Goal: Task Accomplishment & Management: Manage account settings

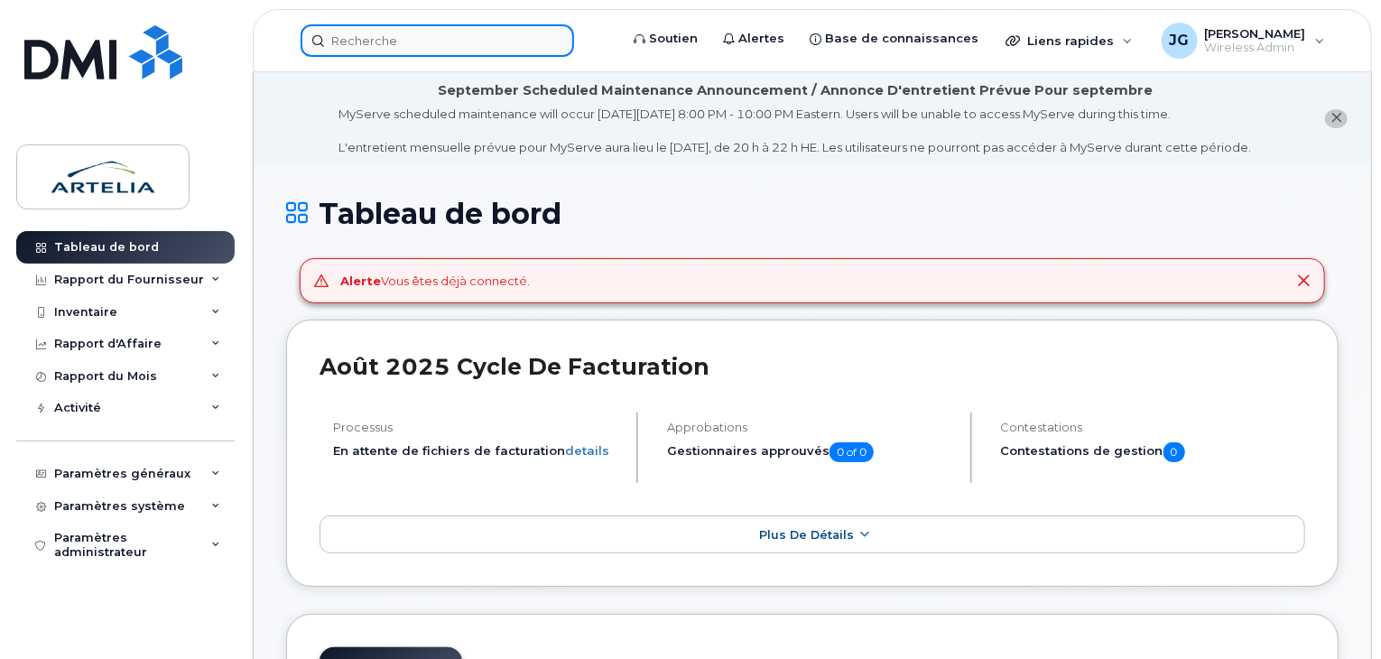
click at [455, 41] on input at bounding box center [436, 40] width 273 height 32
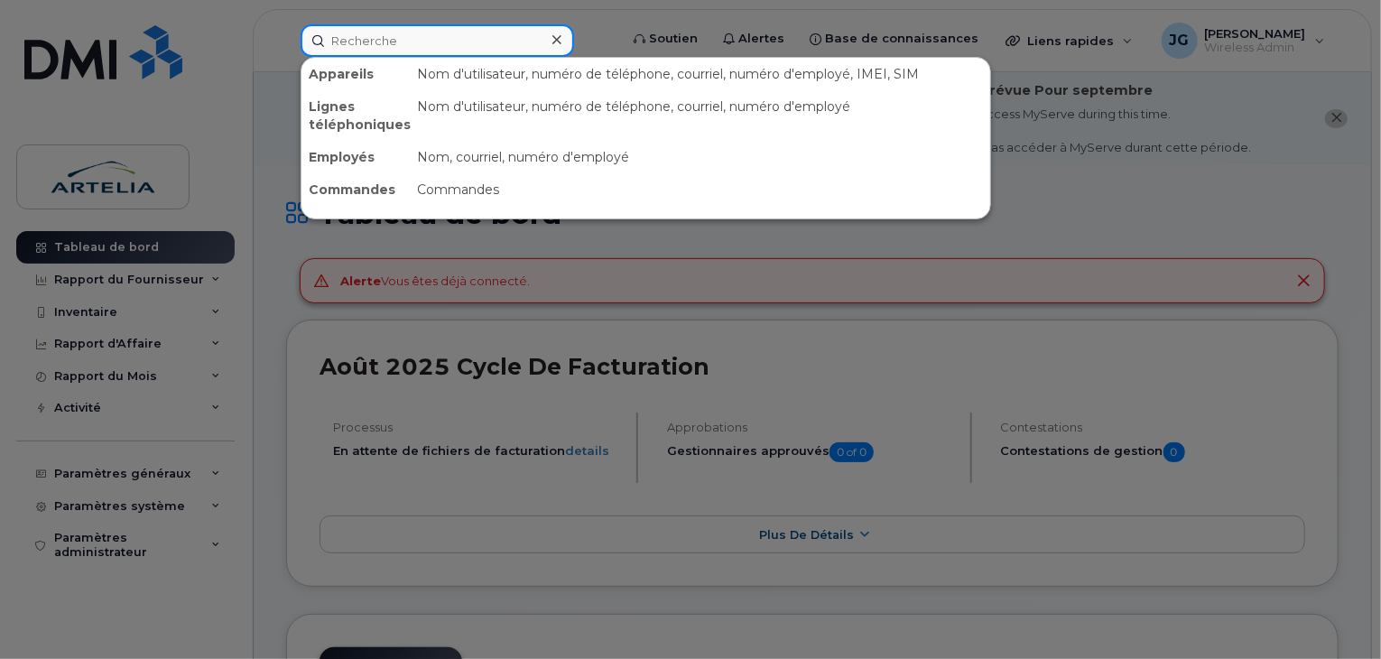
paste input "4382707390"
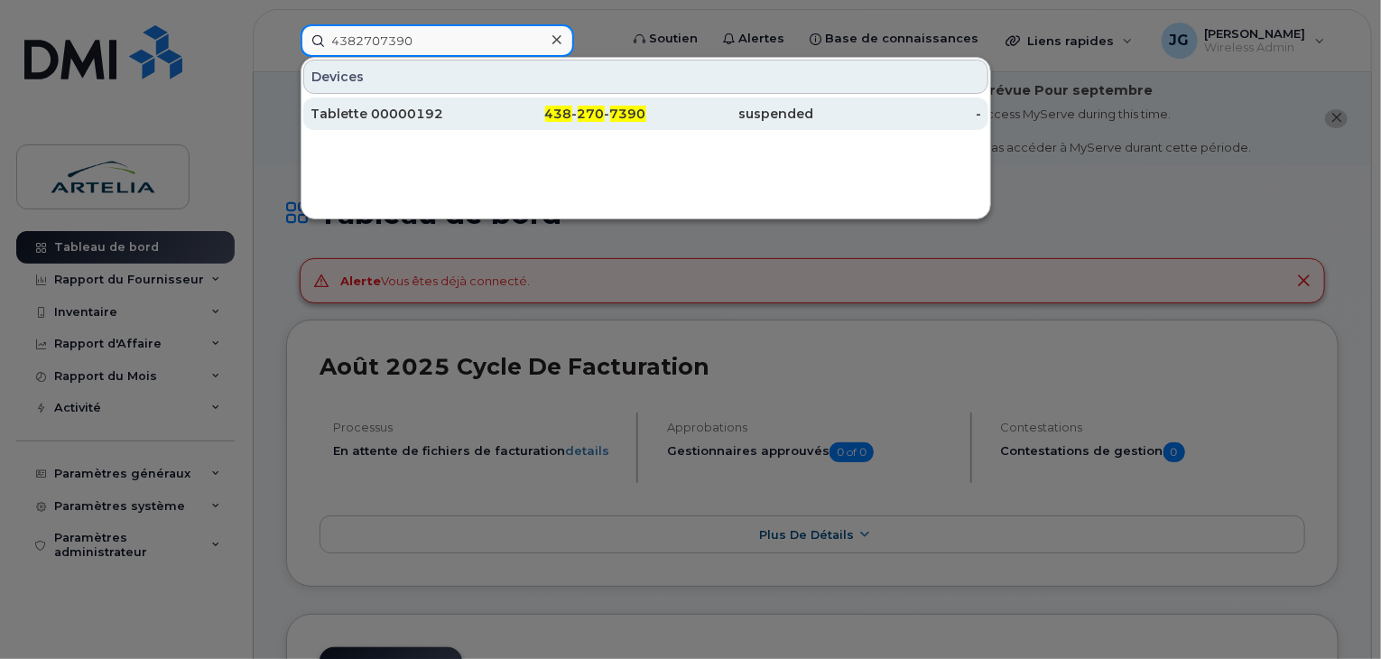
type input "4382707390"
click at [416, 109] on div "Tablette 00000192" at bounding box center [394, 114] width 168 height 18
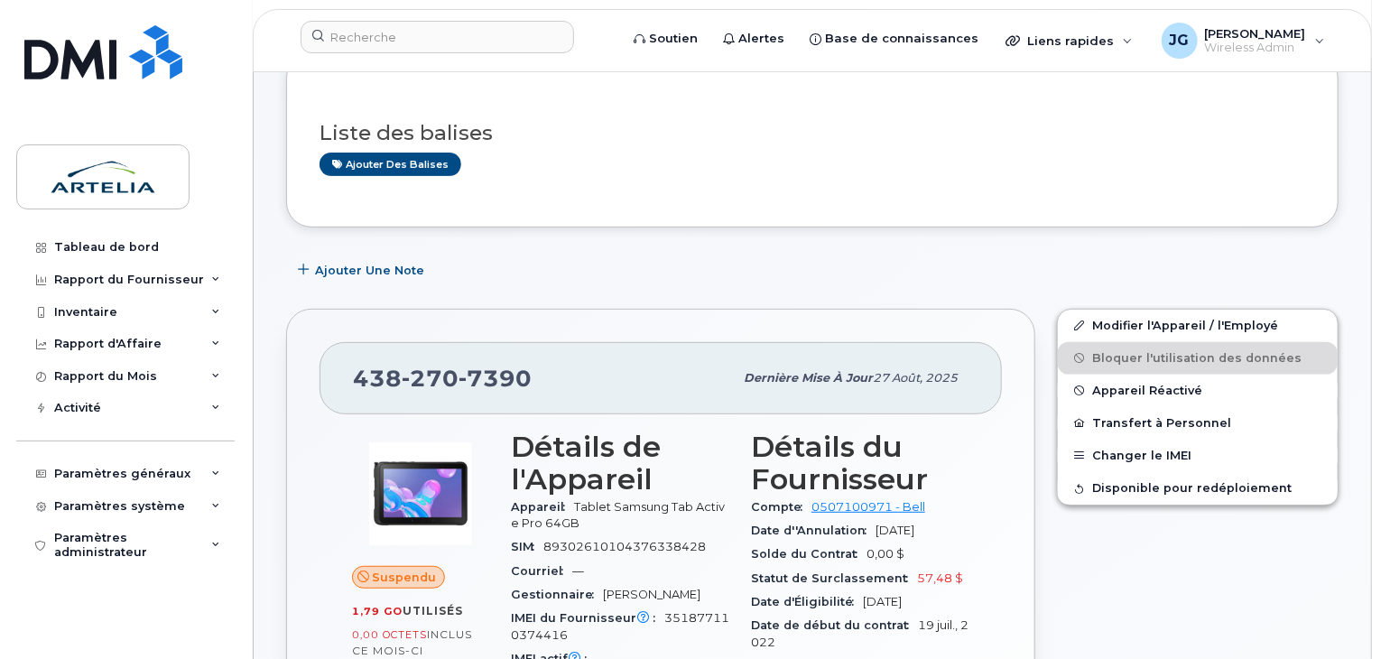
scroll to position [235, 0]
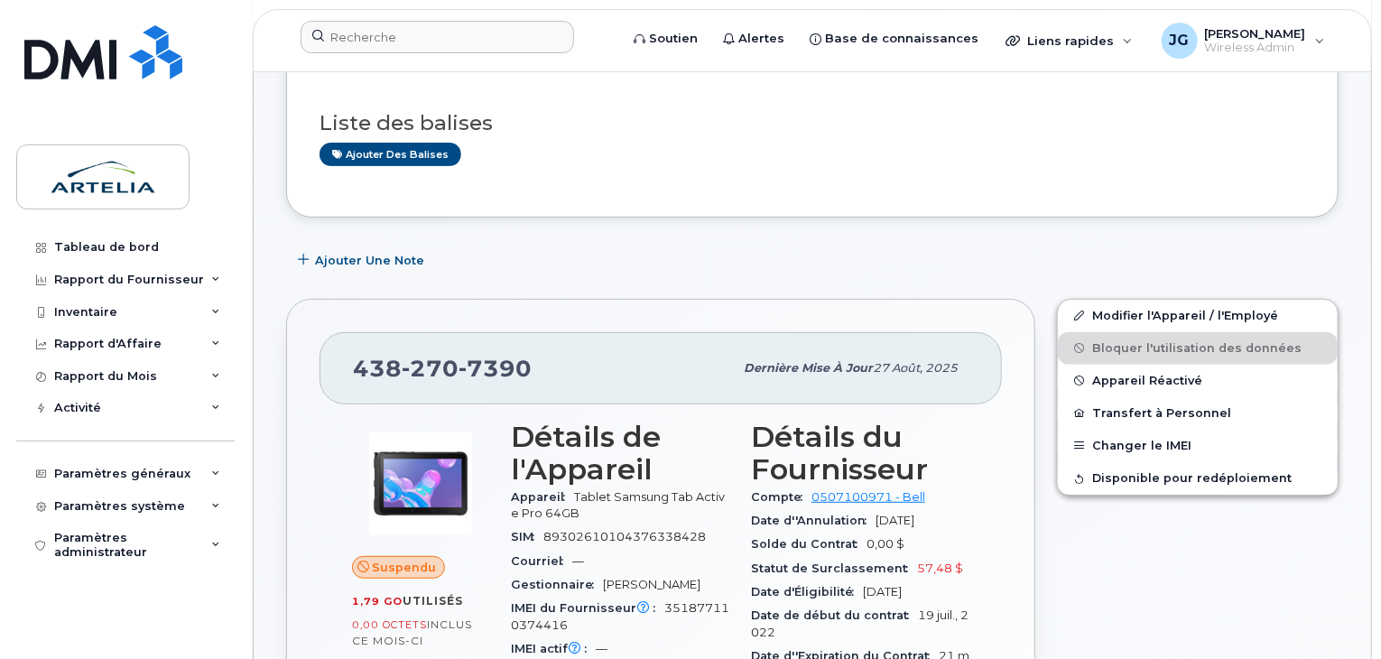
click at [399, 53] on div at bounding box center [453, 41] width 335 height 40
click at [397, 53] on div at bounding box center [453, 41] width 335 height 40
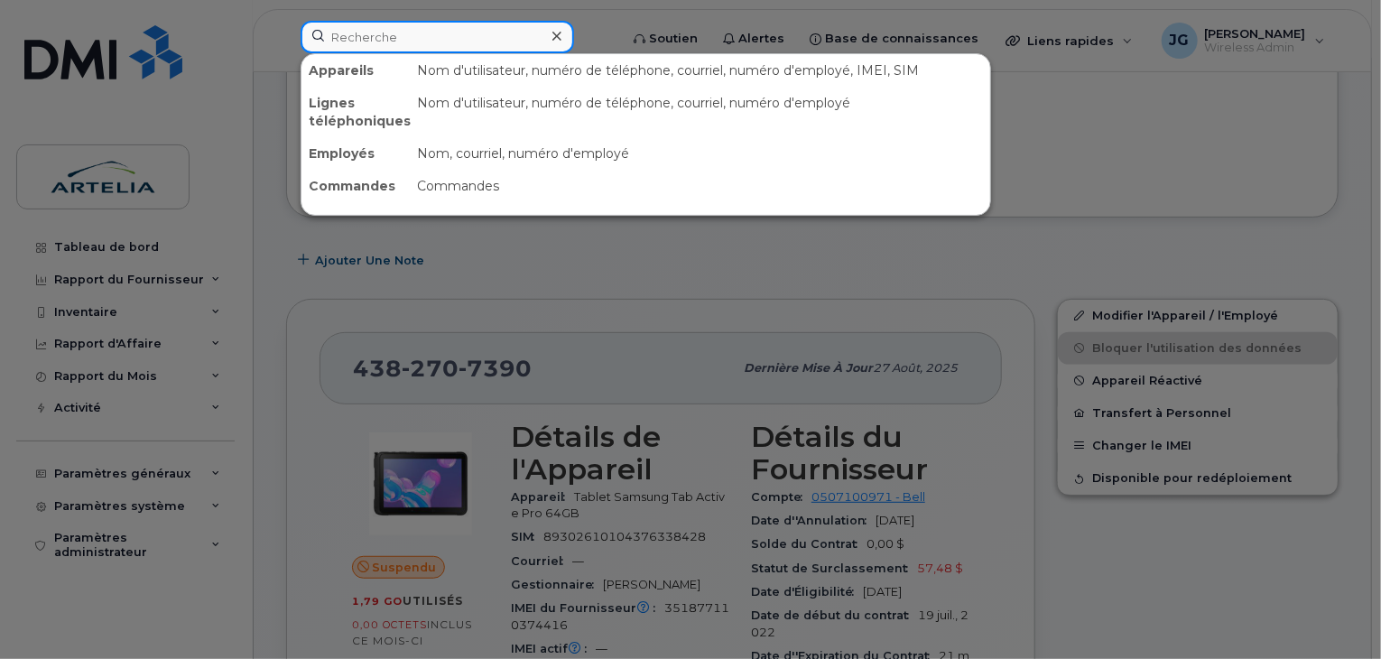
click at [398, 31] on input at bounding box center [436, 37] width 273 height 32
paste input "4382707390"
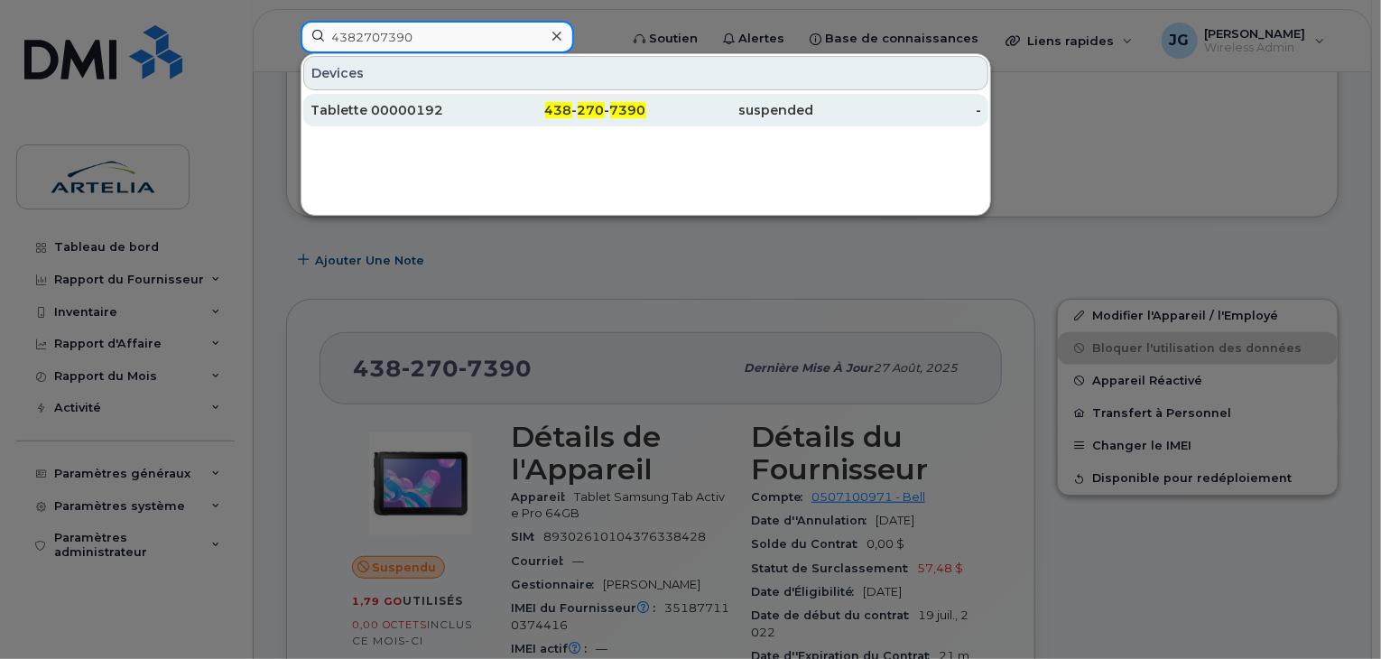
type input "4382707390"
click at [401, 115] on div "Tablette 00000192" at bounding box center [394, 110] width 168 height 18
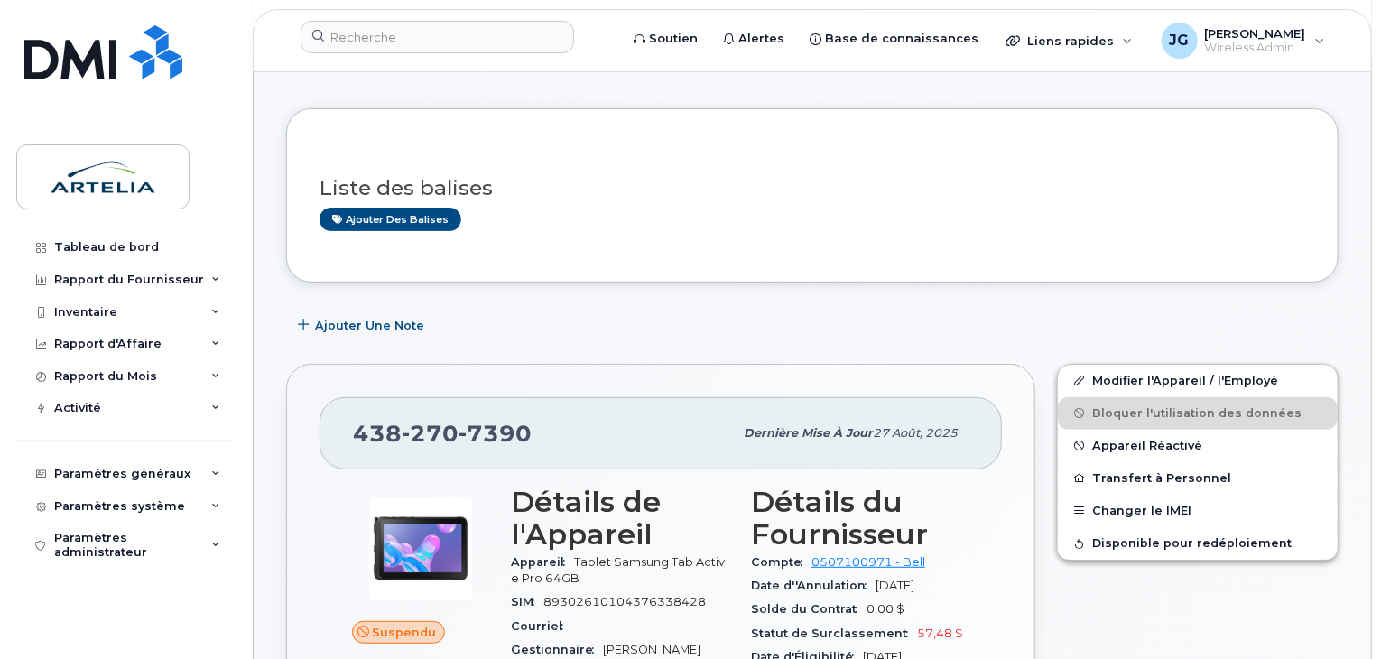
scroll to position [242, 0]
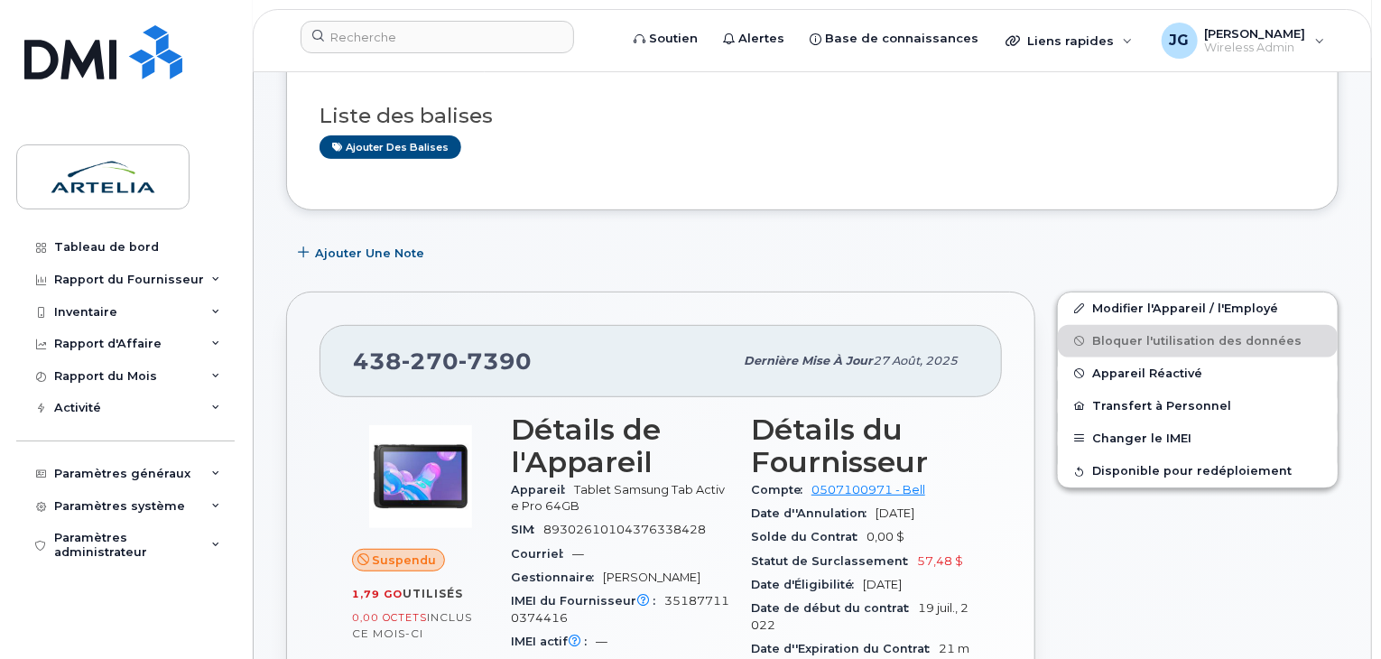
click at [1146, 281] on div "Modifier l'Appareil / l'Employé Bloquer l'utilisation des données Appareil Réac…" at bounding box center [1197, 650] width 303 height 738
click at [1126, 292] on link "Modifier l'Appareil / l'Employé" at bounding box center [1198, 308] width 280 height 32
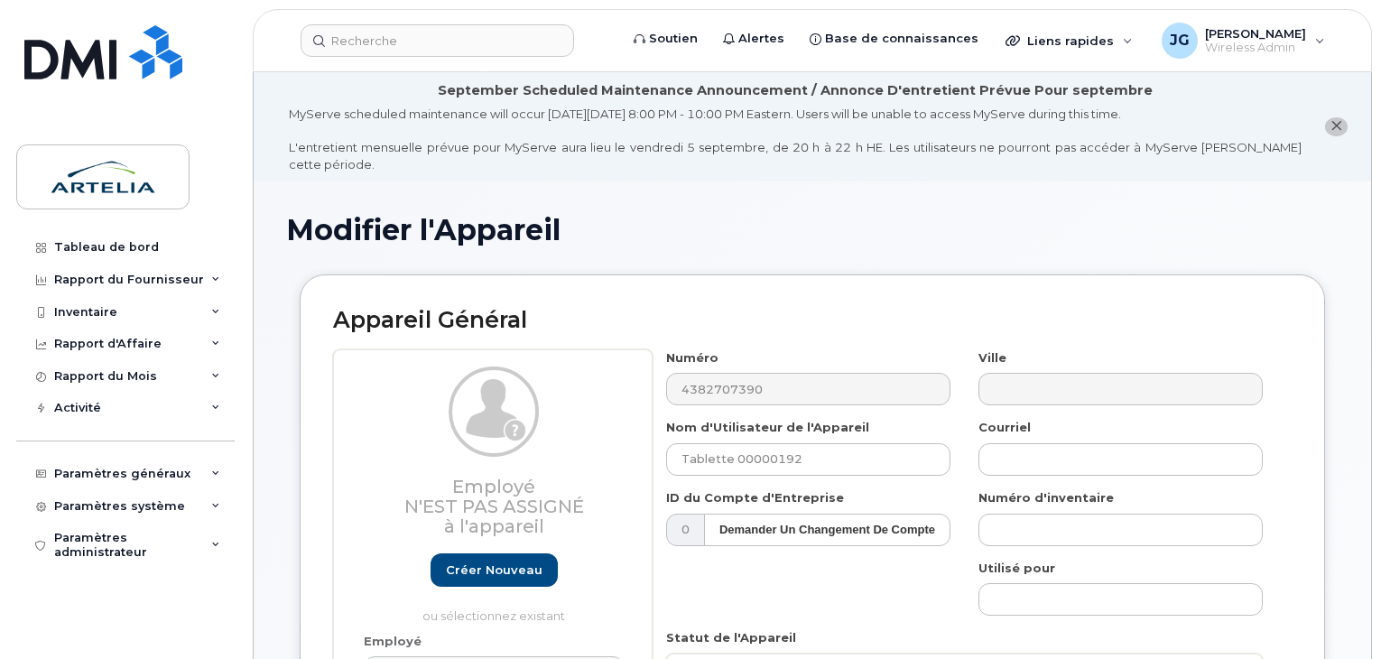
select select "29521977"
click at [863, 443] on input "Tablette 00000192" at bounding box center [808, 459] width 284 height 32
paste input "plouis"
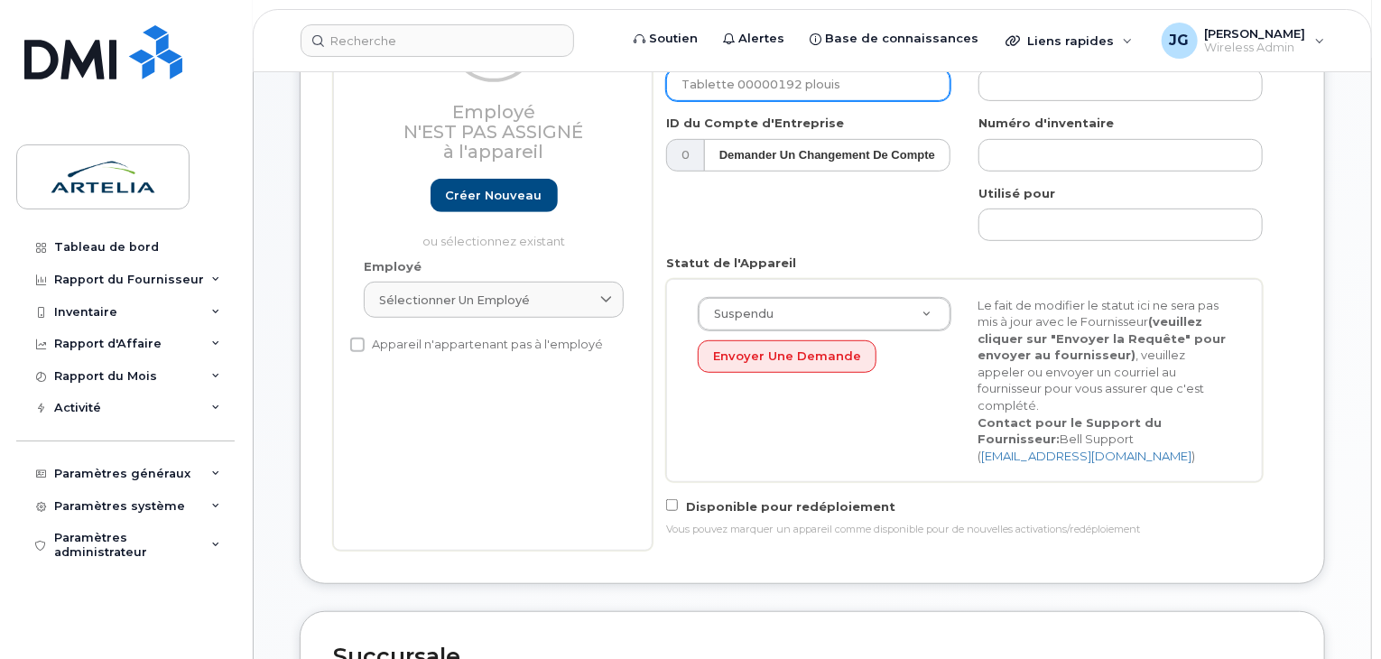
scroll to position [482, 0]
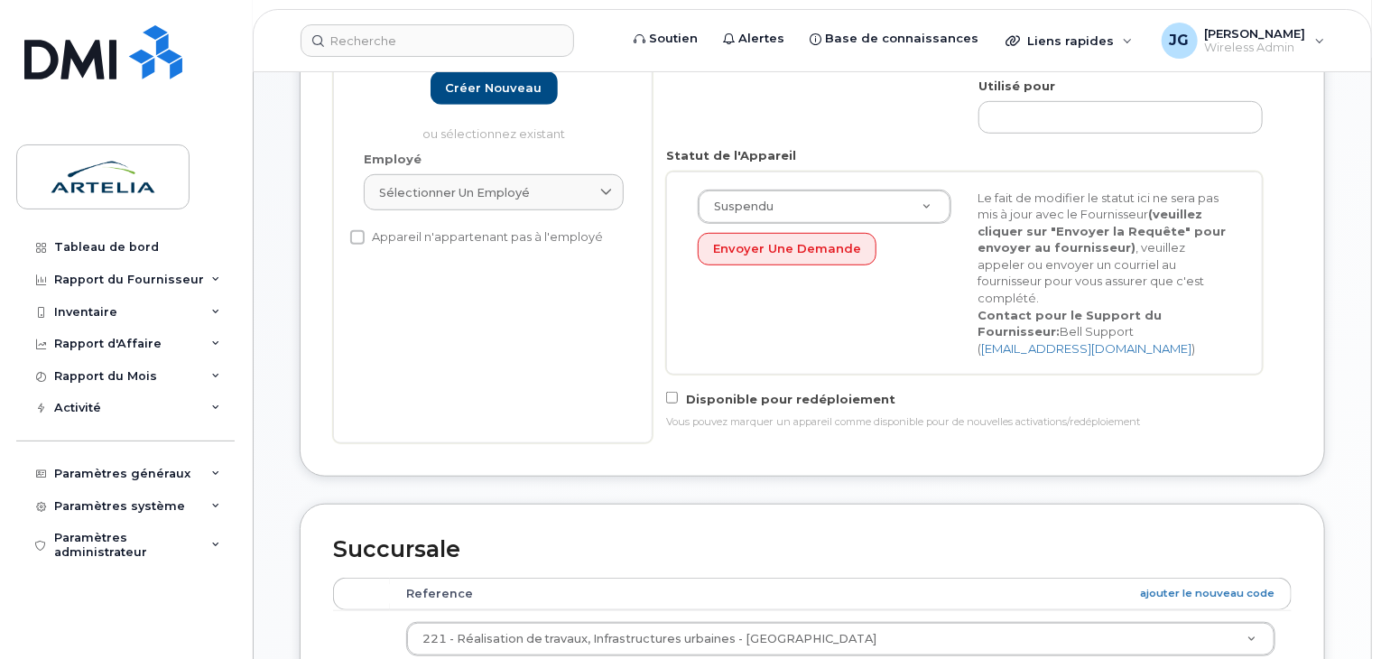
type input "Tablette 00000192 plouis"
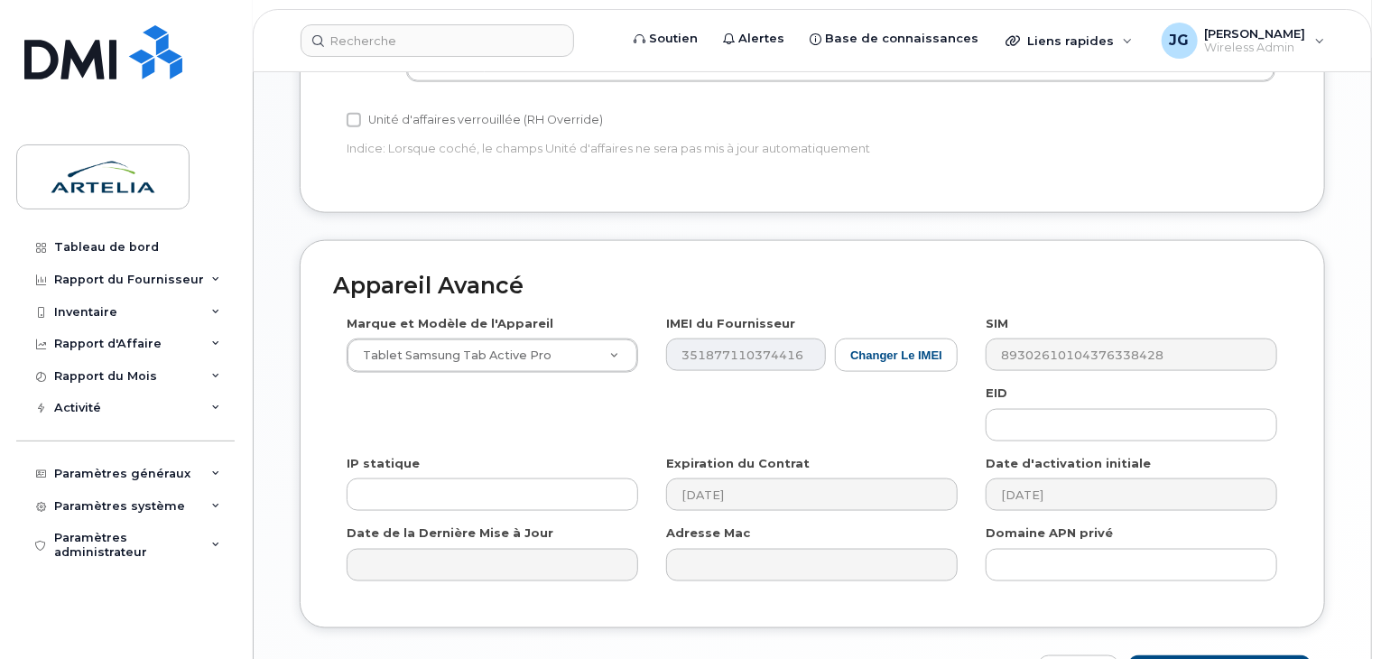
scroll to position [1123, 0]
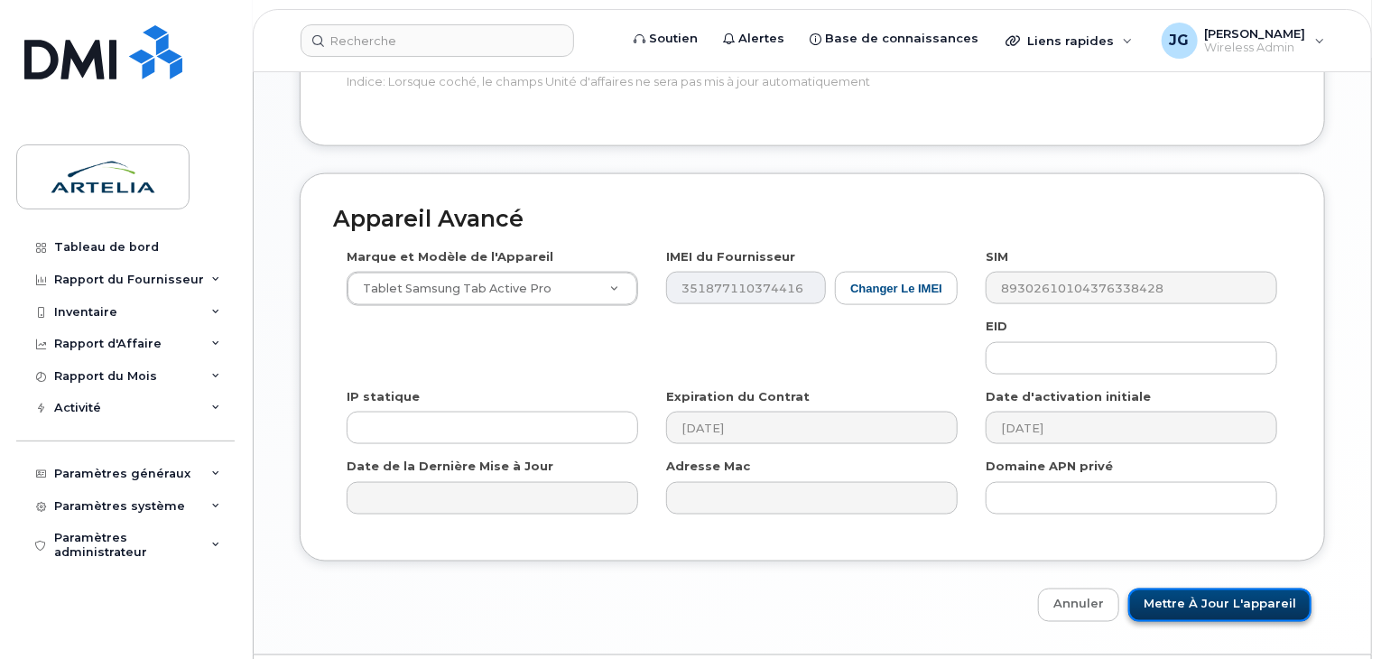
click at [1168, 588] on input "Mettre à jour l'appareil" at bounding box center [1219, 604] width 183 height 33
type input "Sauvegarde..."
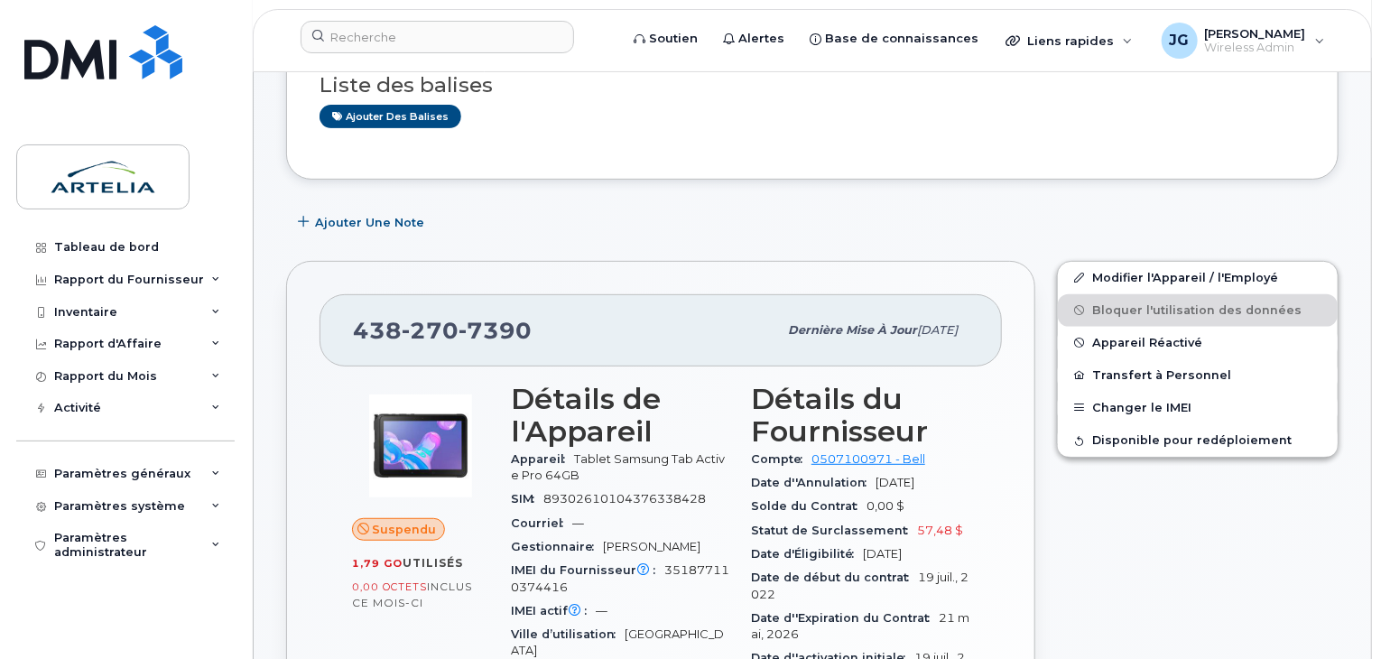
scroll to position [260, 0]
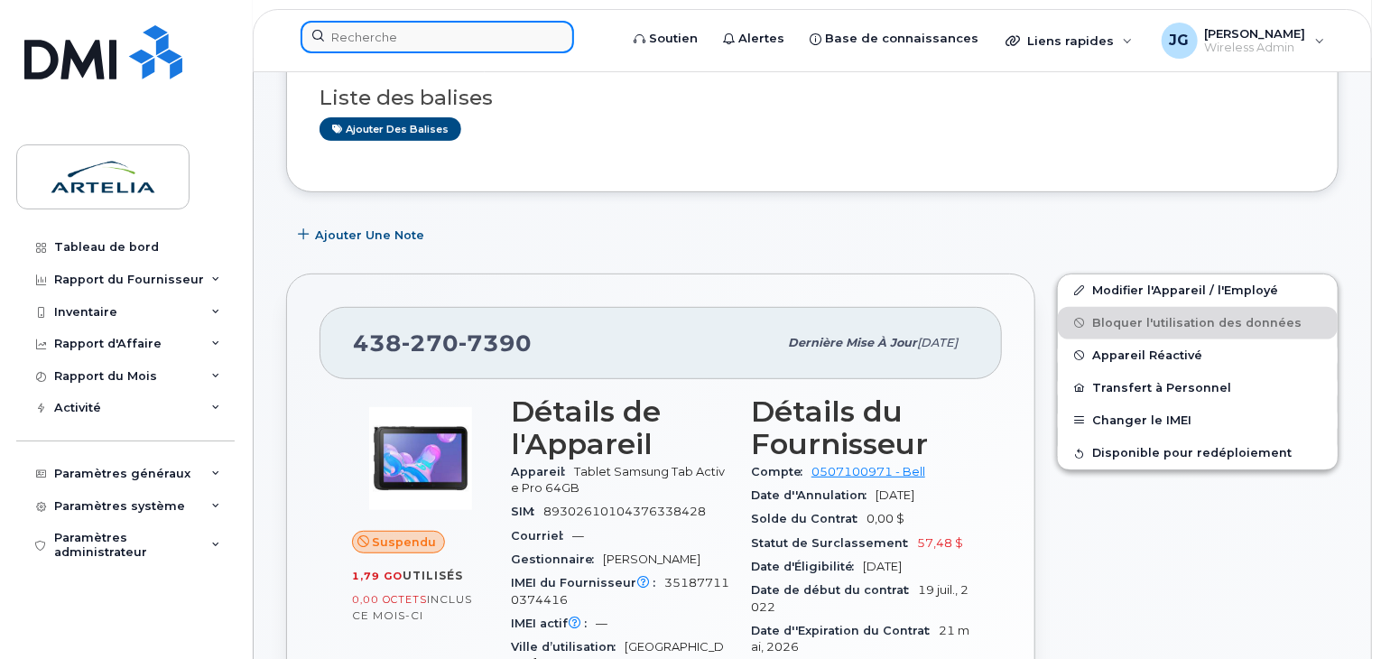
click at [391, 23] on input at bounding box center [436, 37] width 273 height 32
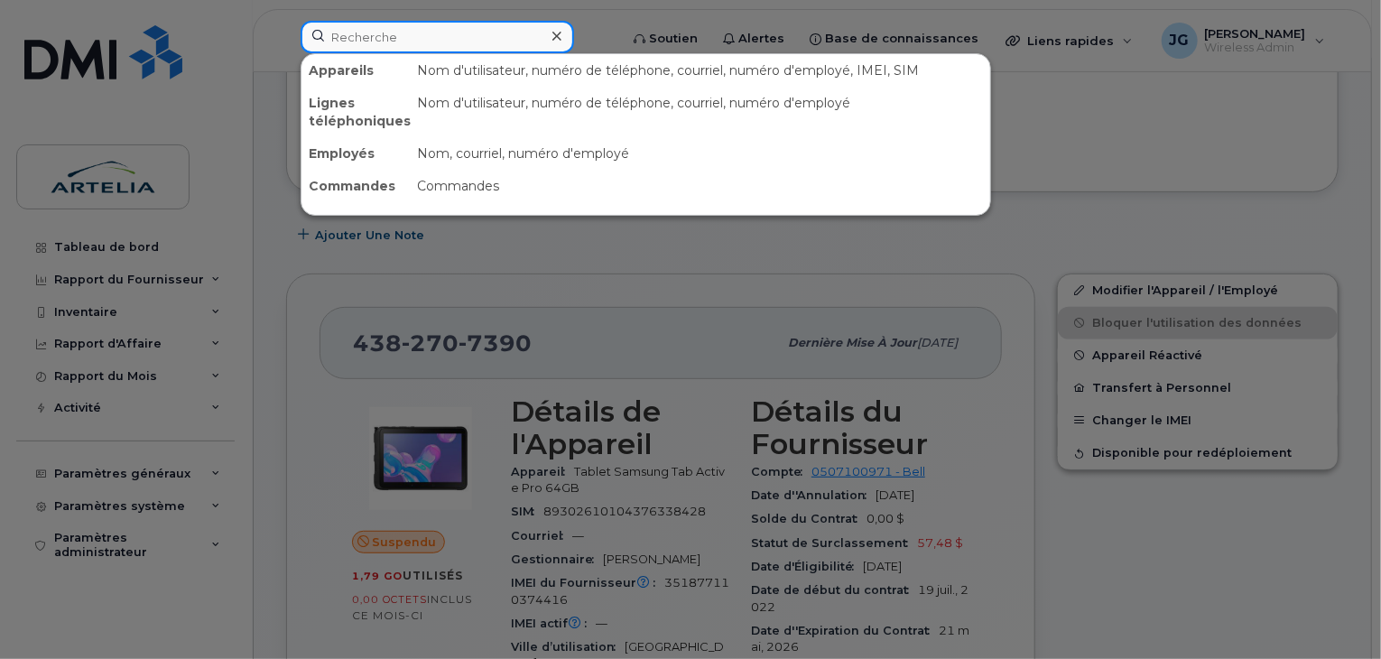
paste input "4383649706"
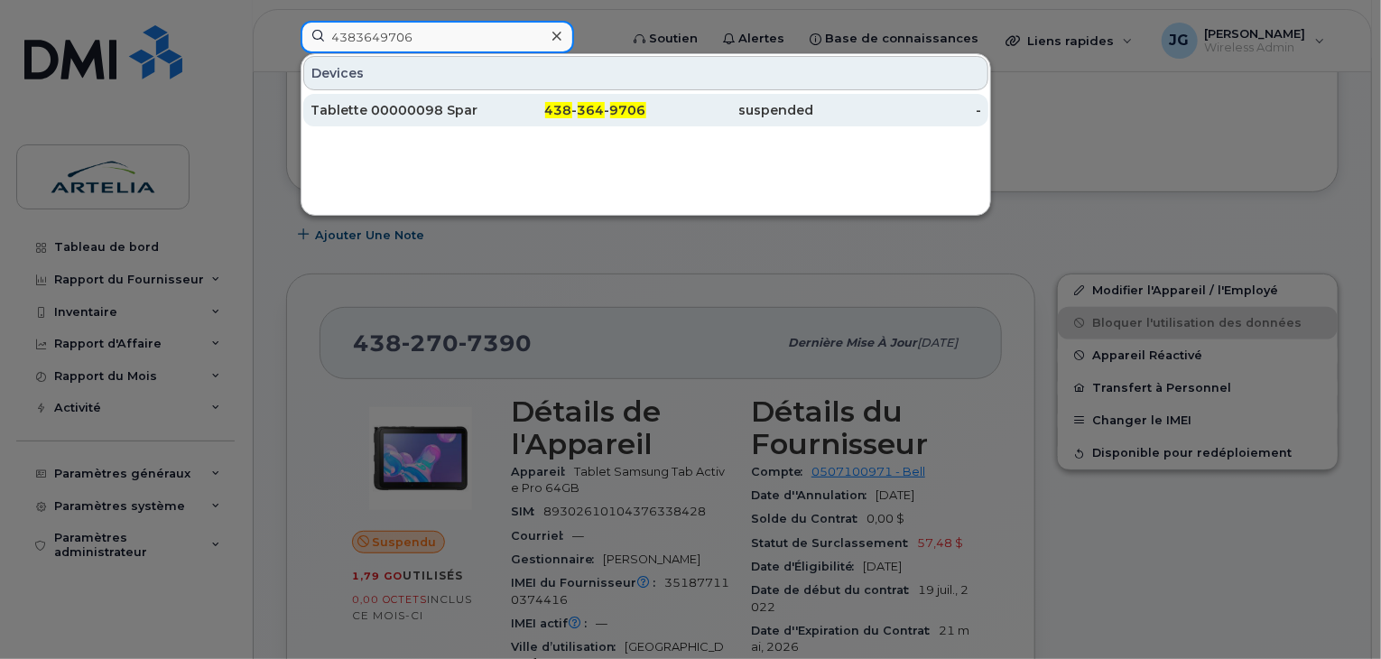
type input "4383649706"
click at [374, 101] on div "Tablette 00000098 Spare" at bounding box center [394, 110] width 168 height 18
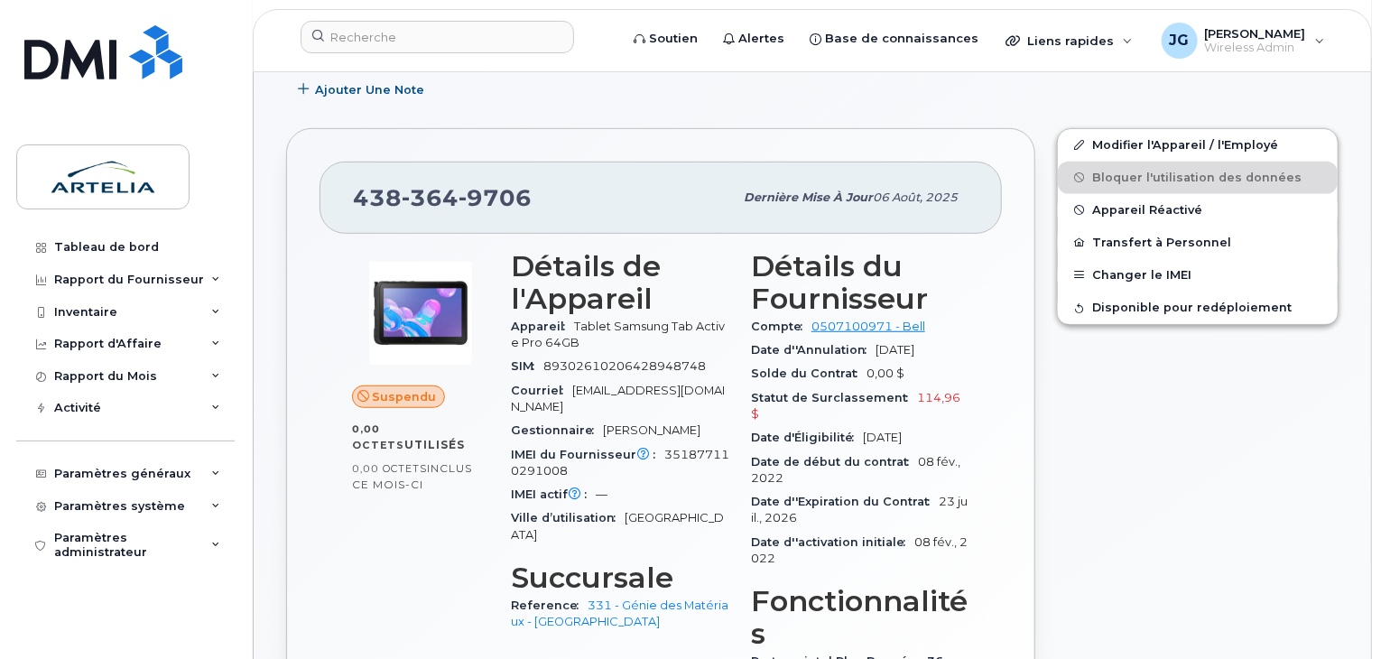
scroll to position [401, 0]
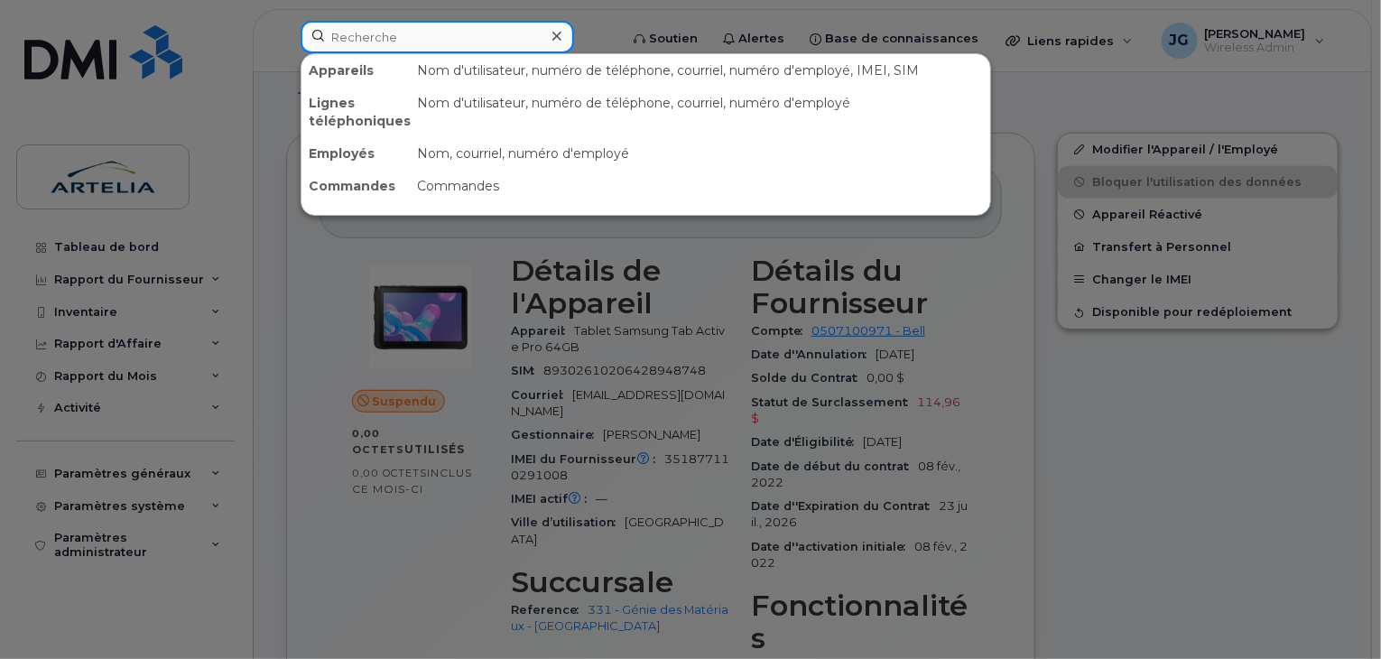
click at [409, 30] on input at bounding box center [436, 37] width 273 height 32
paste input "4383649706"
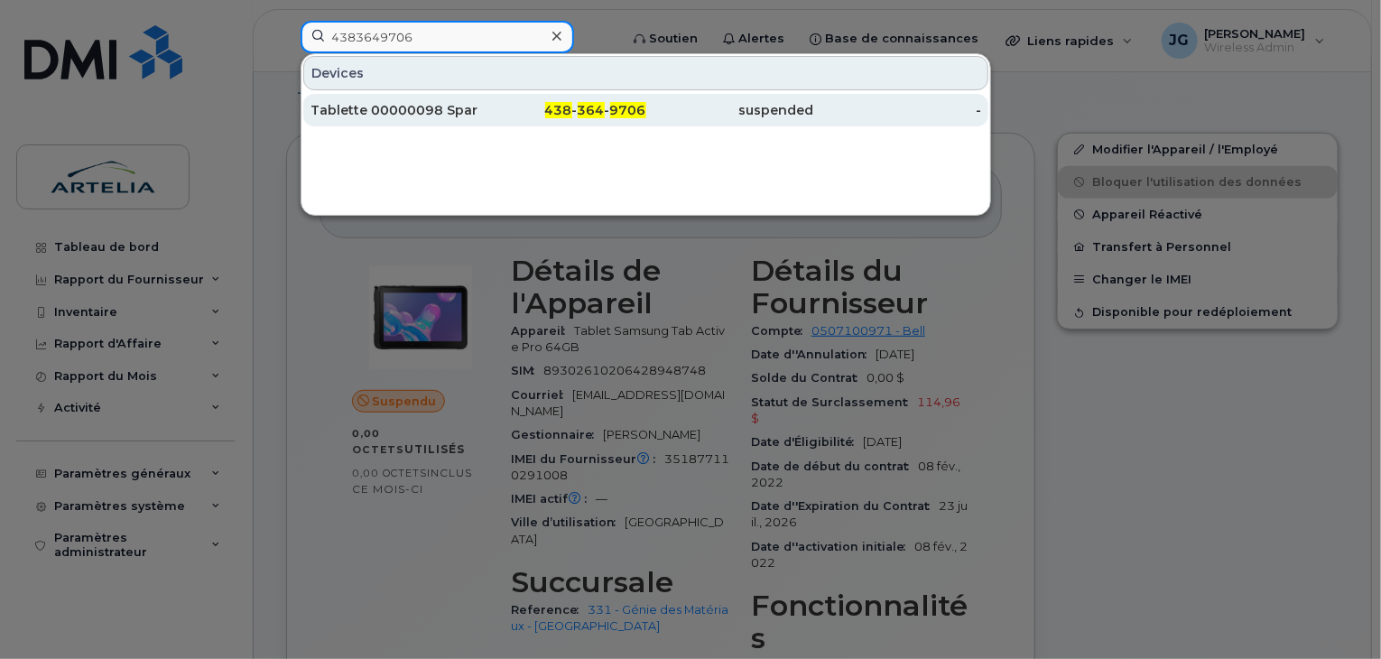
type input "4383649706"
click at [365, 116] on div "Tablette 00000098 Spare" at bounding box center [394, 110] width 168 height 18
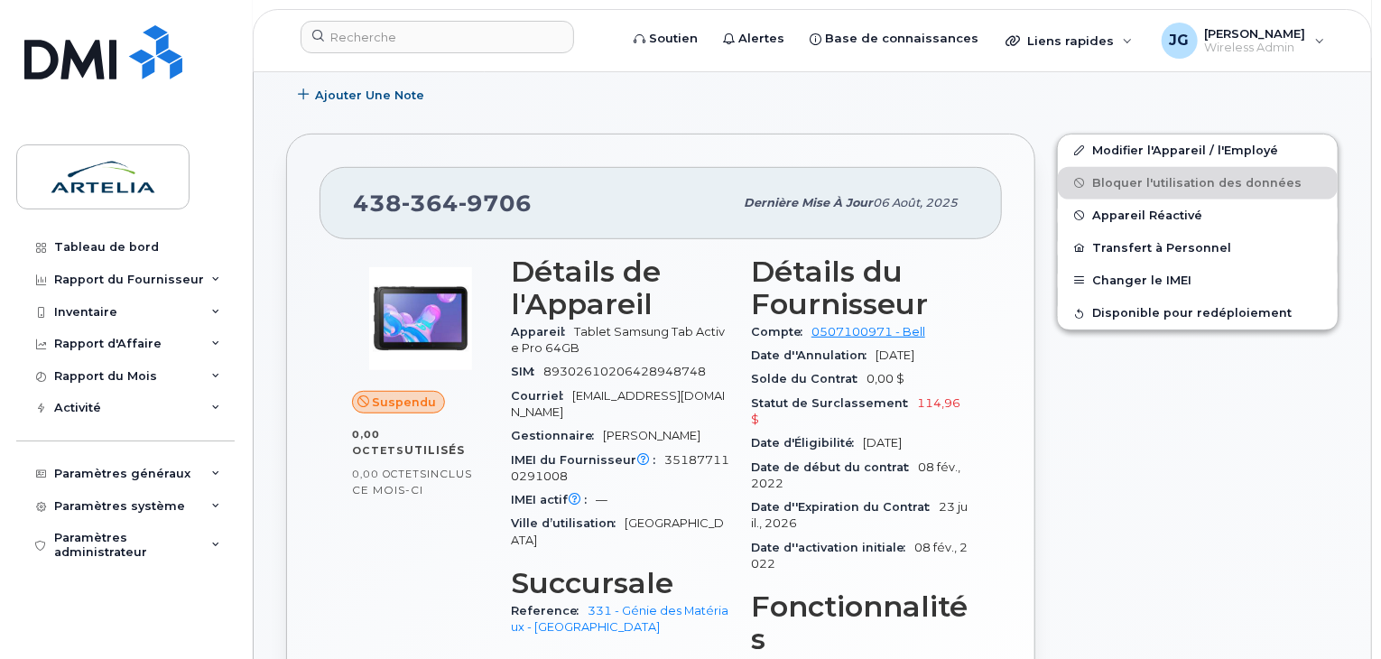
scroll to position [379, 0]
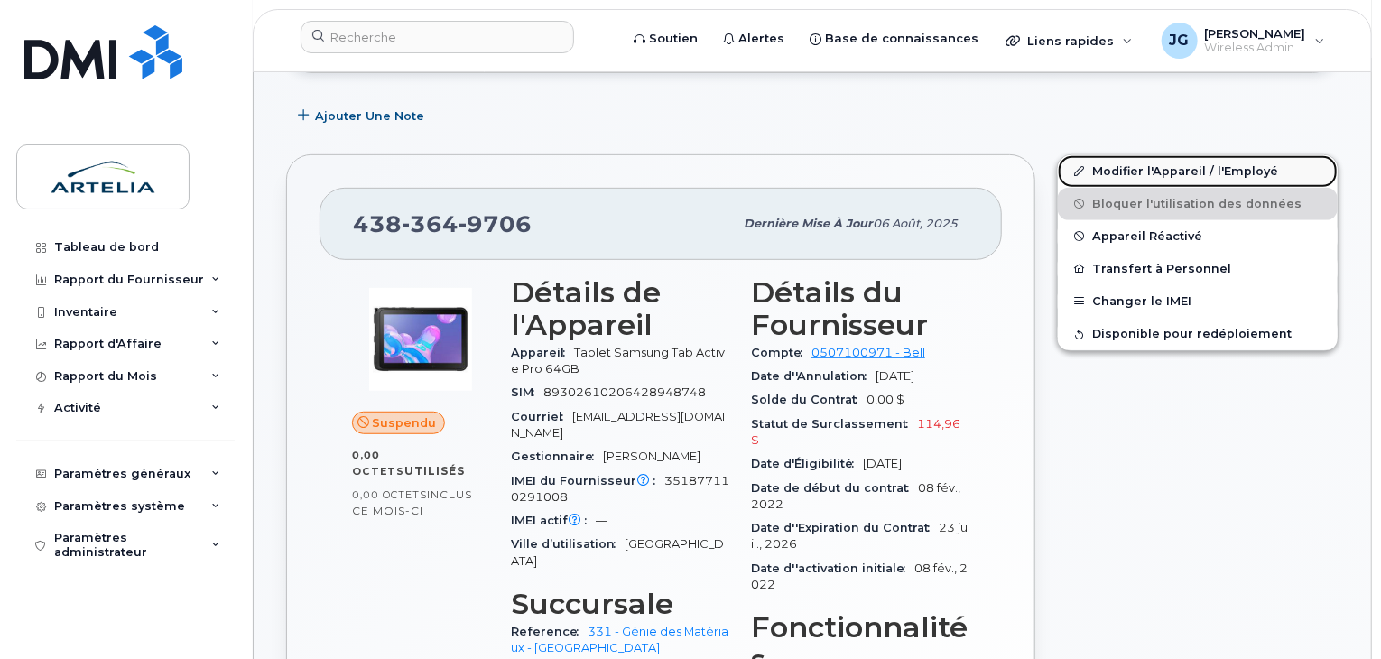
click at [1130, 155] on link "Modifier l'Appareil / l'Employé" at bounding box center [1198, 171] width 280 height 32
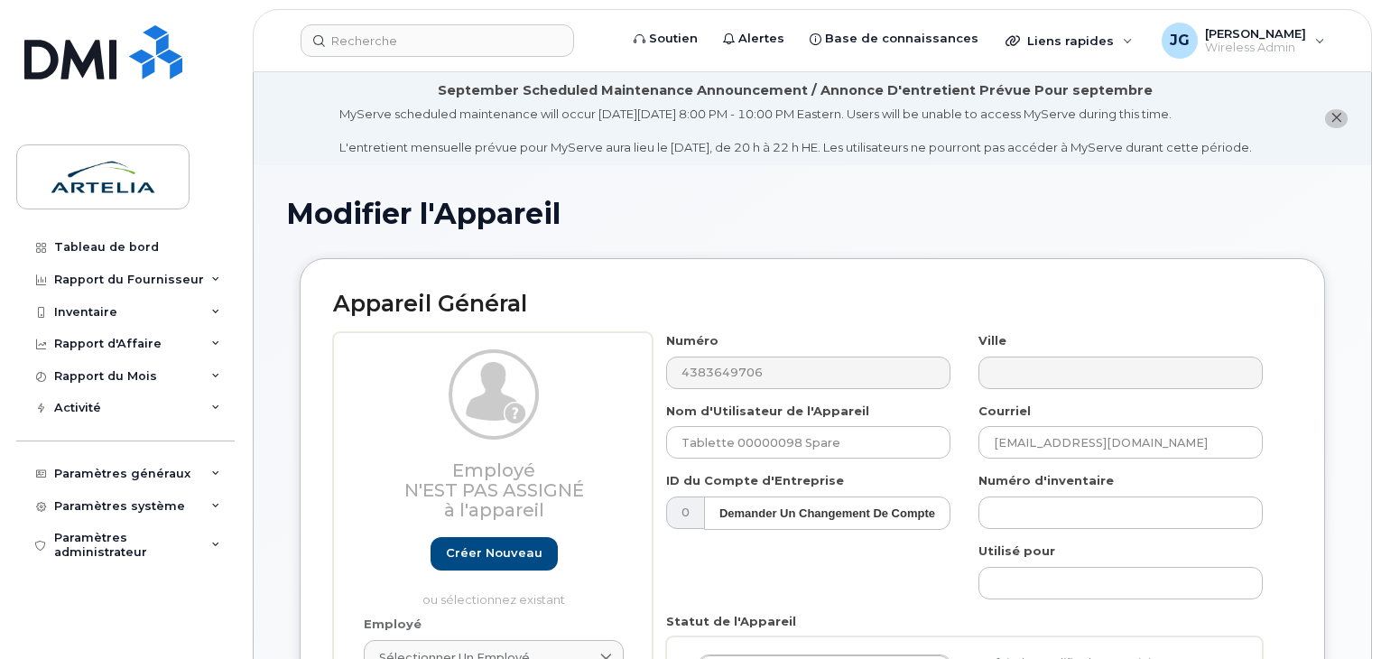
select select "29522000"
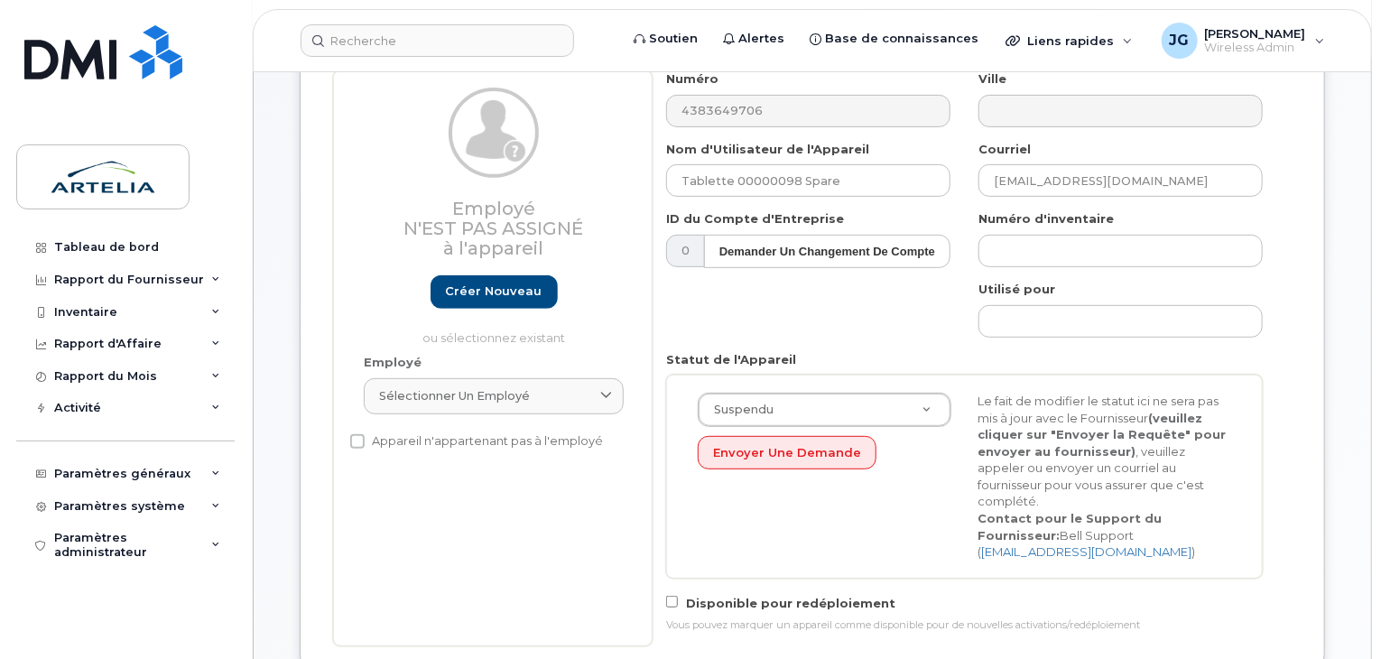
scroll to position [267, 0]
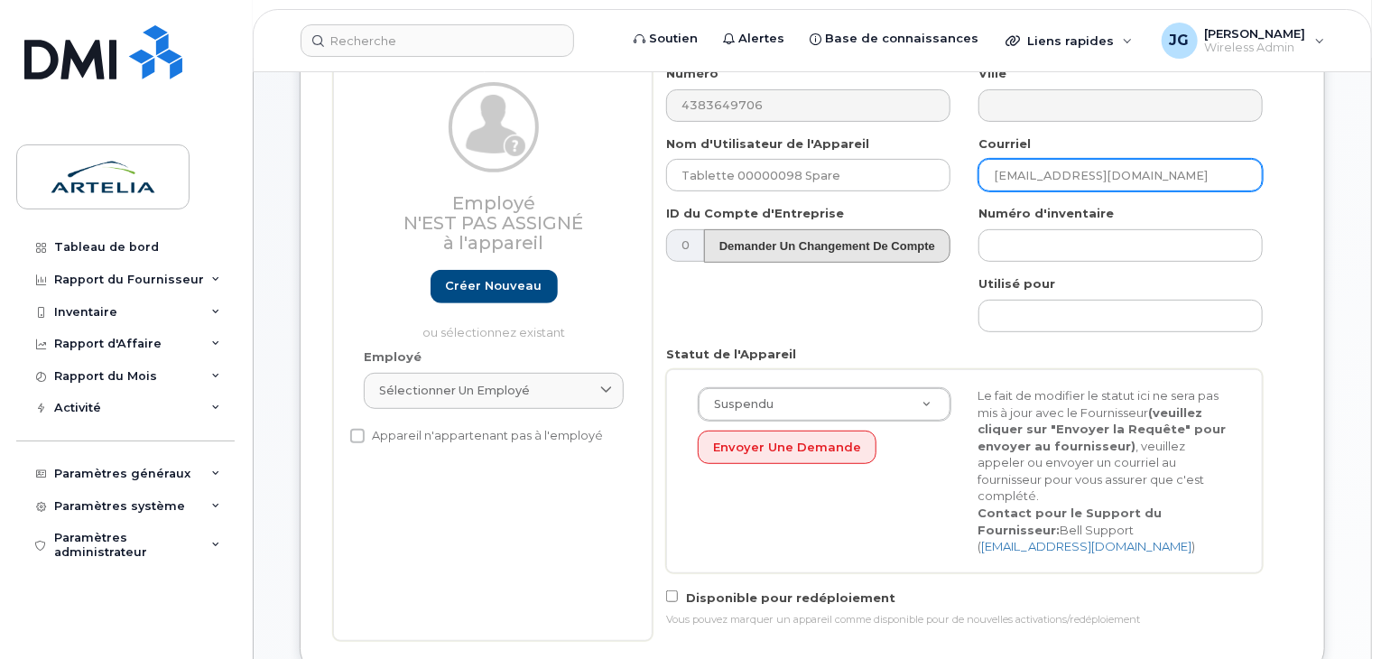
drag, startPoint x: 1170, startPoint y: 175, endPoint x: 932, endPoint y: 229, distance: 244.3
click at [942, 229] on div "Numéro 4383649706 Ville Nom d'Utilisateur de l'Appareil Tablette 00000098 Spare…" at bounding box center [964, 353] width 624 height 576
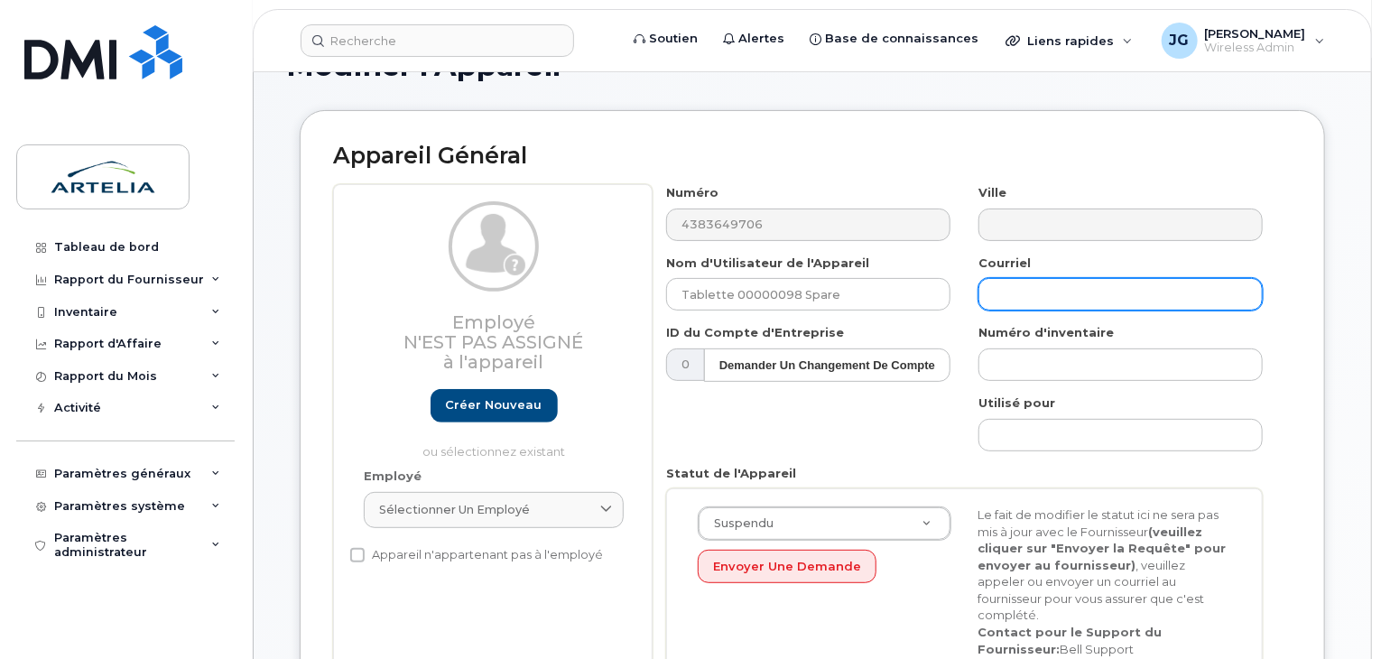
scroll to position [133, 0]
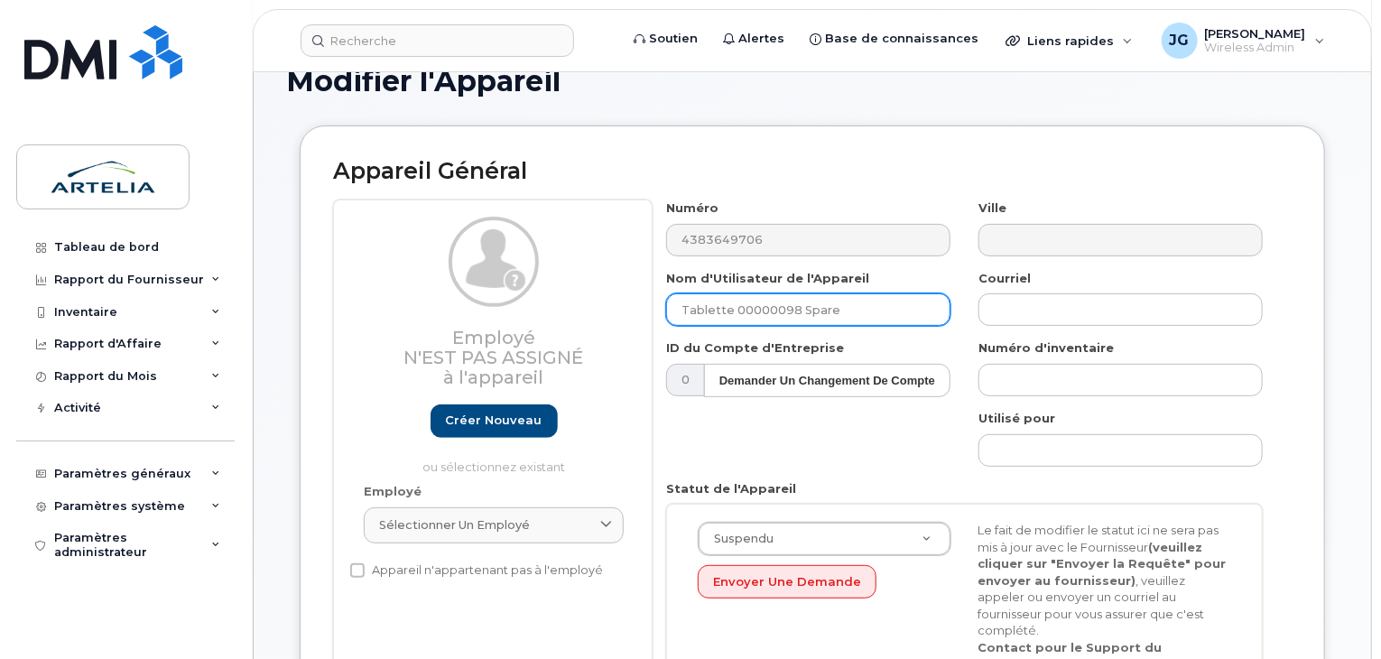
drag, startPoint x: 899, startPoint y: 314, endPoint x: 801, endPoint y: 316, distance: 97.5
click at [801, 316] on input "Tablette 00000098 Spare" at bounding box center [808, 309] width 284 height 32
paste input "lflynn"
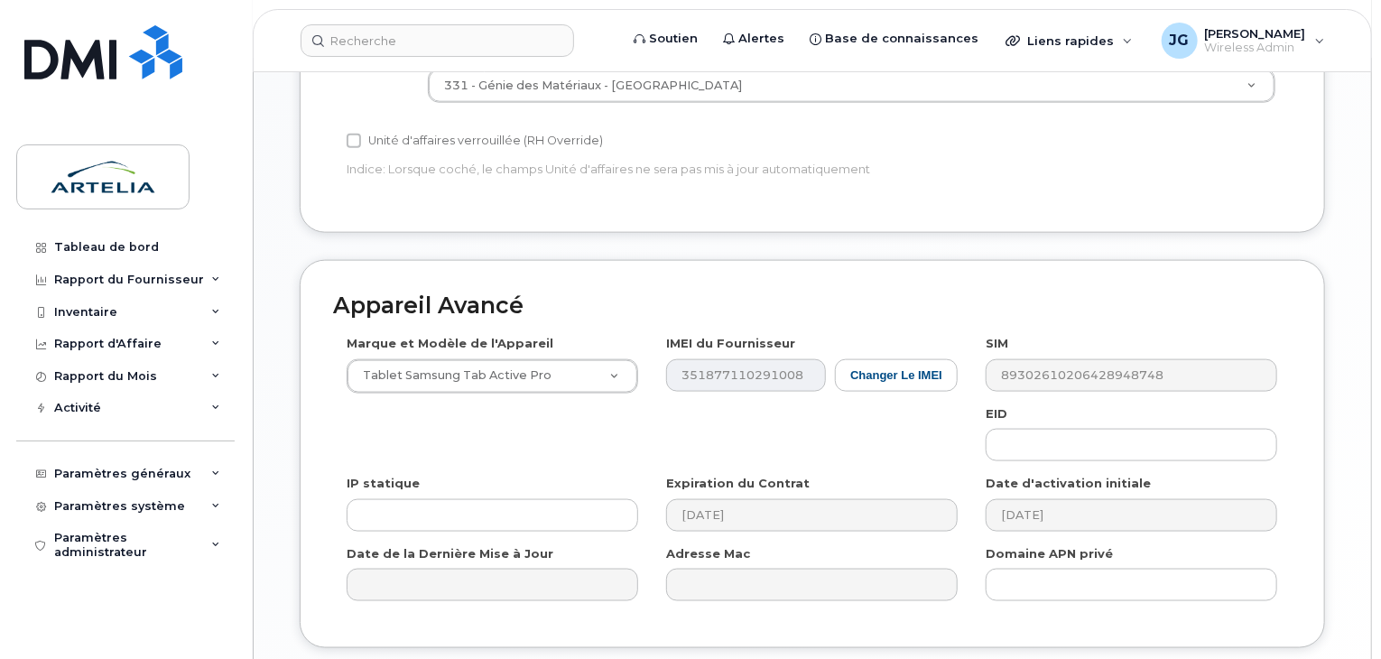
scroll to position [1123, 0]
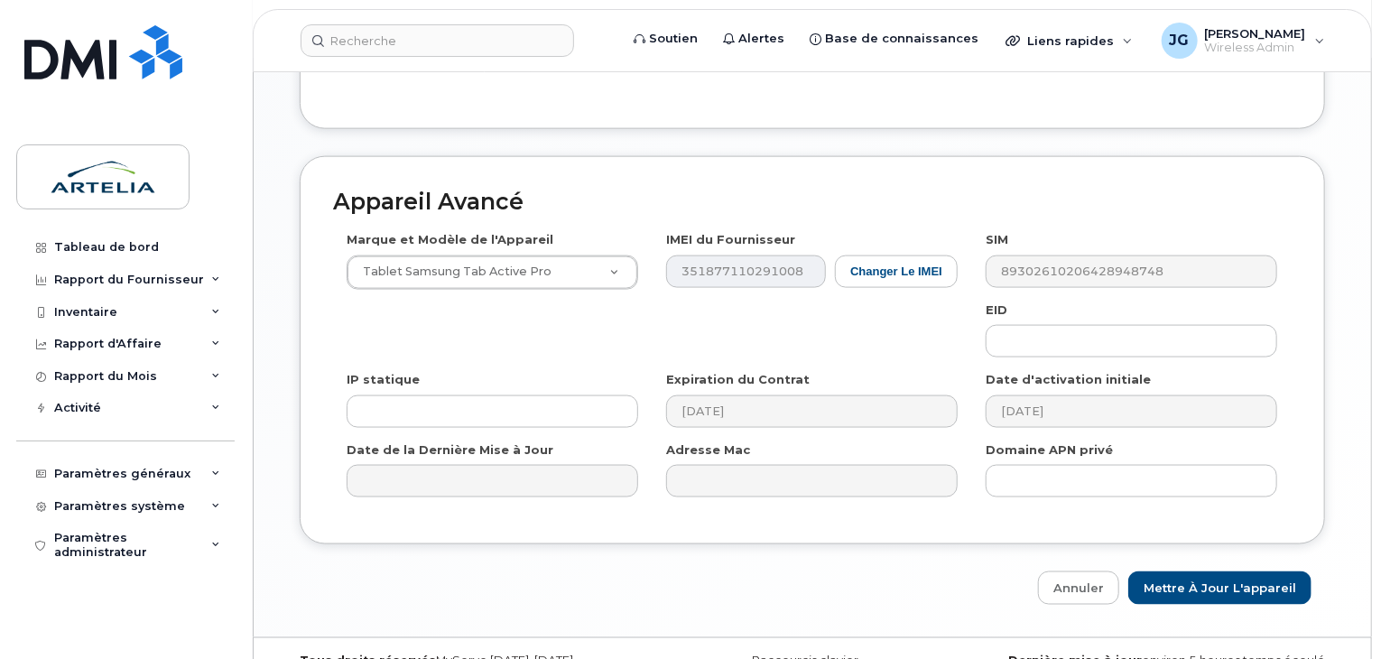
type input "Tablette 00000098 lflynn"
click at [1245, 571] on input "Mettre à jour l'appareil" at bounding box center [1219, 587] width 183 height 33
type input "Sauvegarde..."
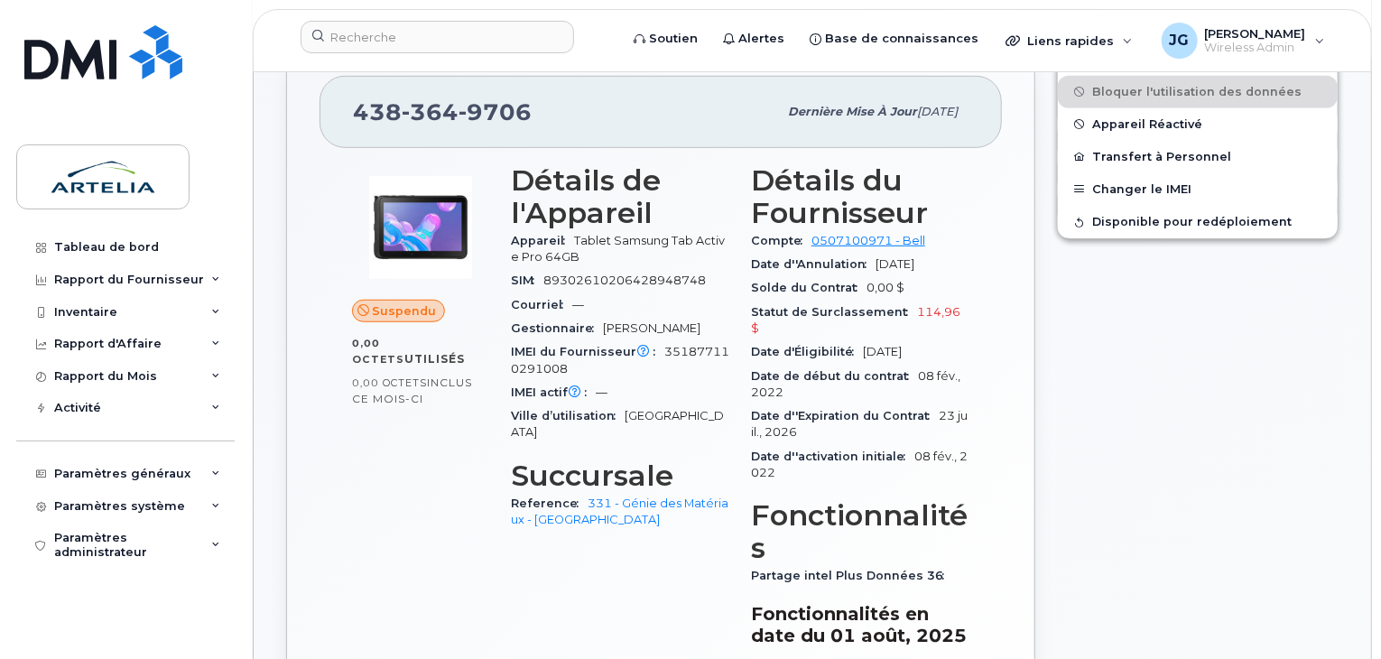
scroll to position [483, 0]
